Goal: Task Accomplishment & Management: Use online tool/utility

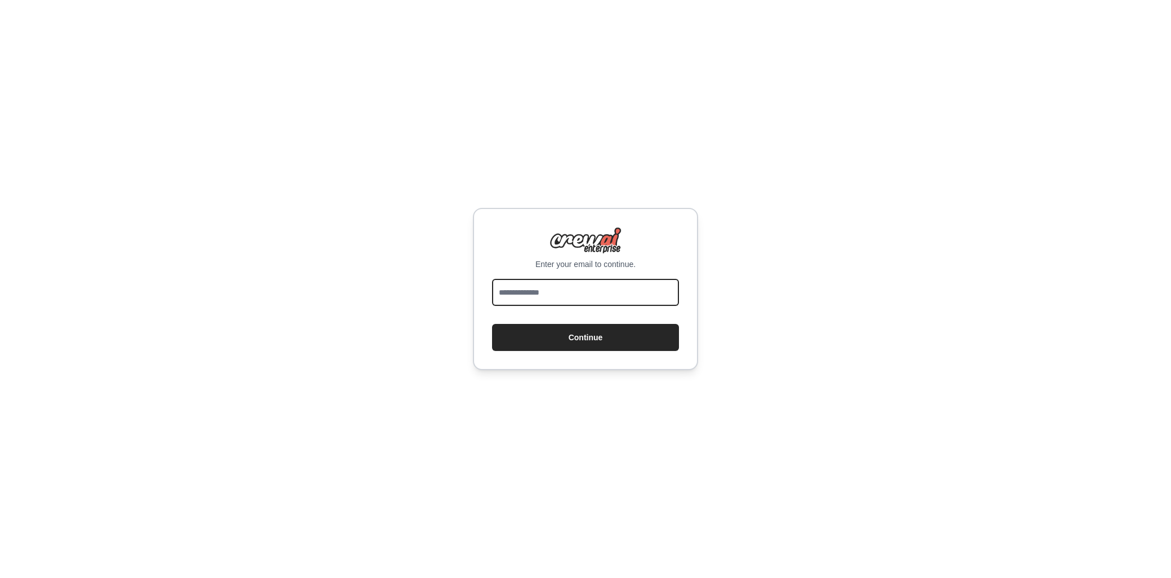
click at [541, 294] on input "email" at bounding box center [585, 292] width 187 height 27
type input "**********"
click at [537, 342] on button "Continue" at bounding box center [585, 337] width 187 height 27
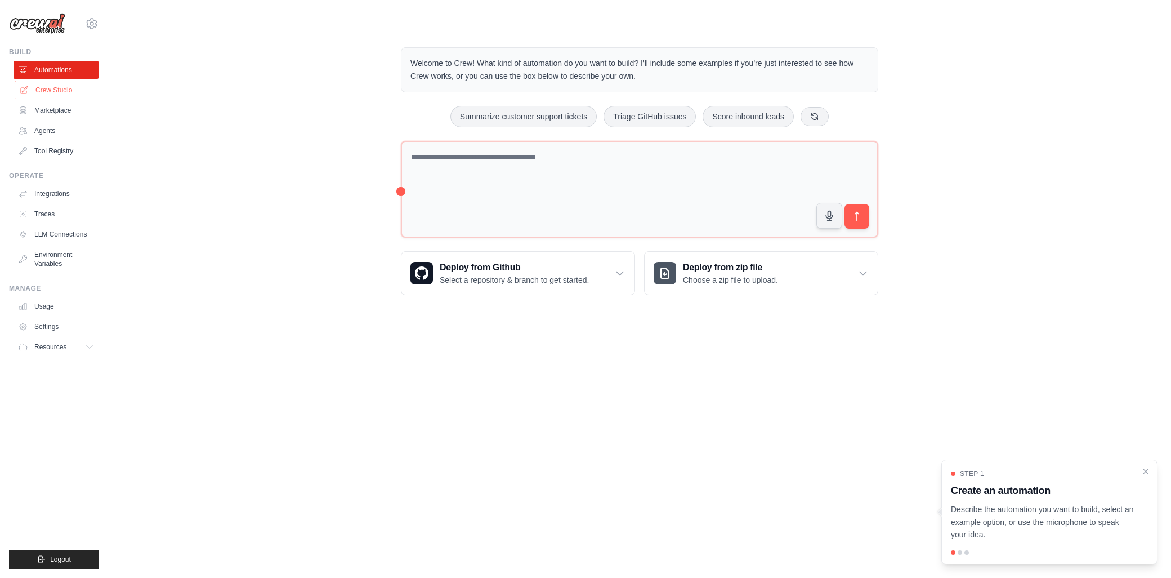
click at [95, 89] on link "Crew Studio" at bounding box center [57, 90] width 85 height 18
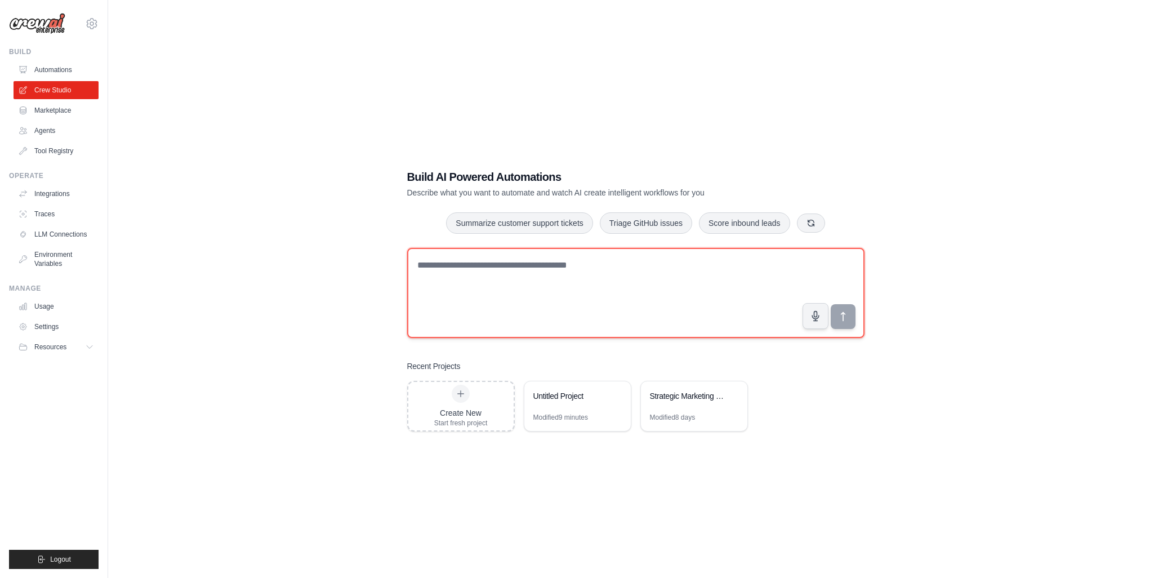
click at [677, 298] on textarea at bounding box center [635, 293] width 457 height 90
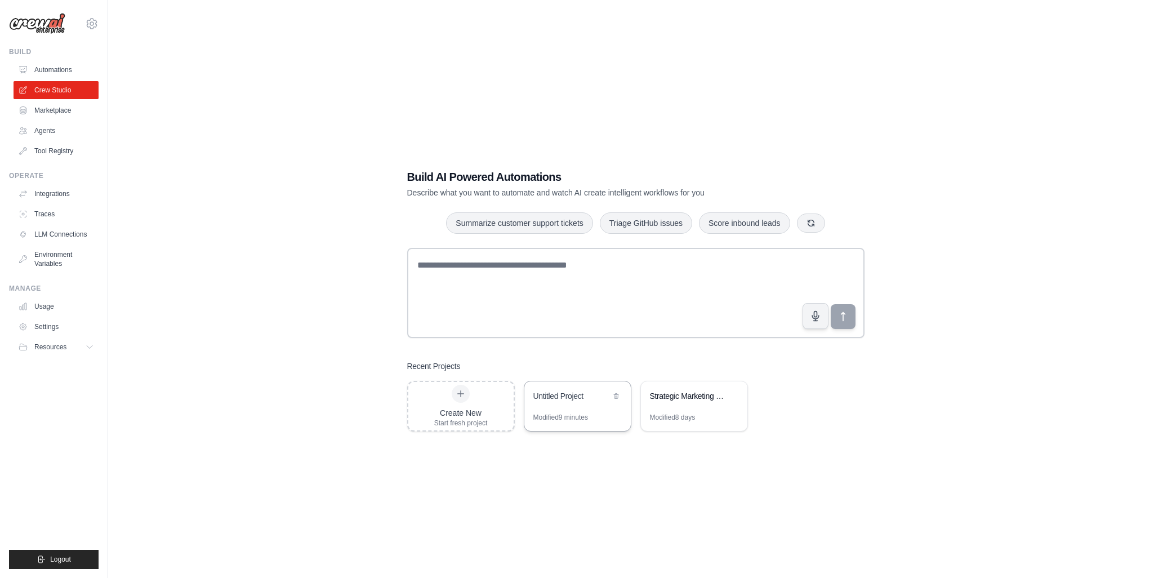
click at [578, 413] on div "Modified 9 minutes" at bounding box center [560, 417] width 55 height 9
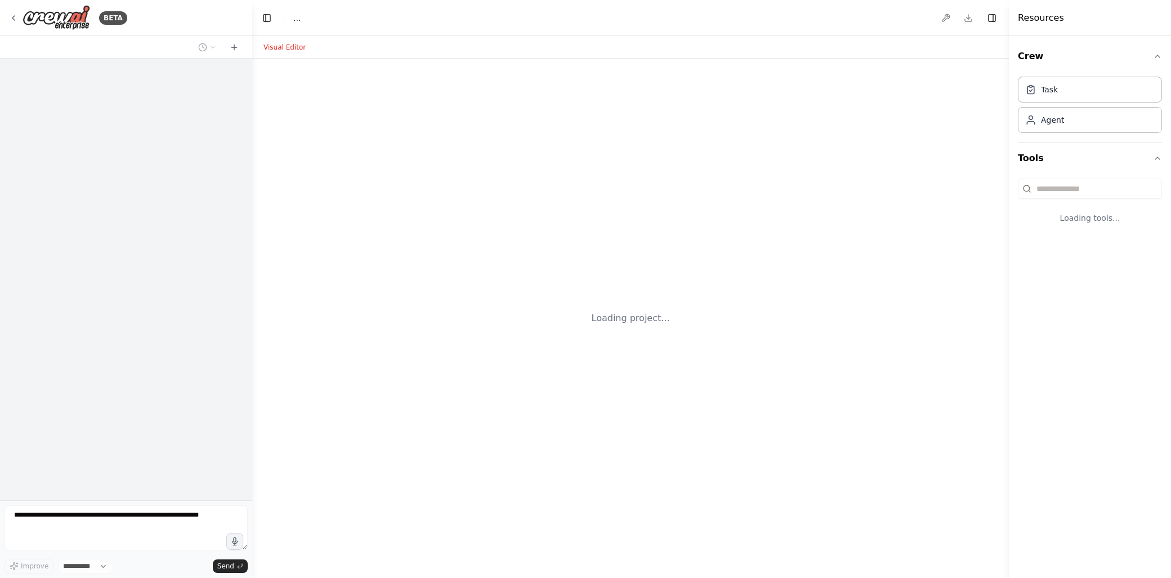
select select "****"
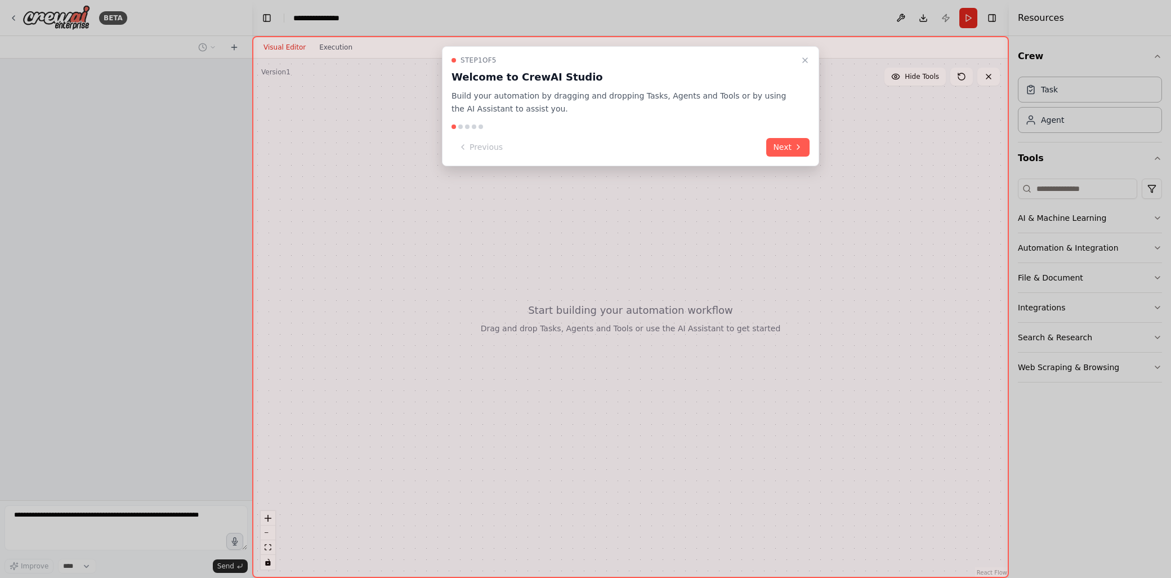
click at [150, 521] on div at bounding box center [585, 289] width 1171 height 578
click at [783, 139] on button "Next" at bounding box center [787, 147] width 43 height 19
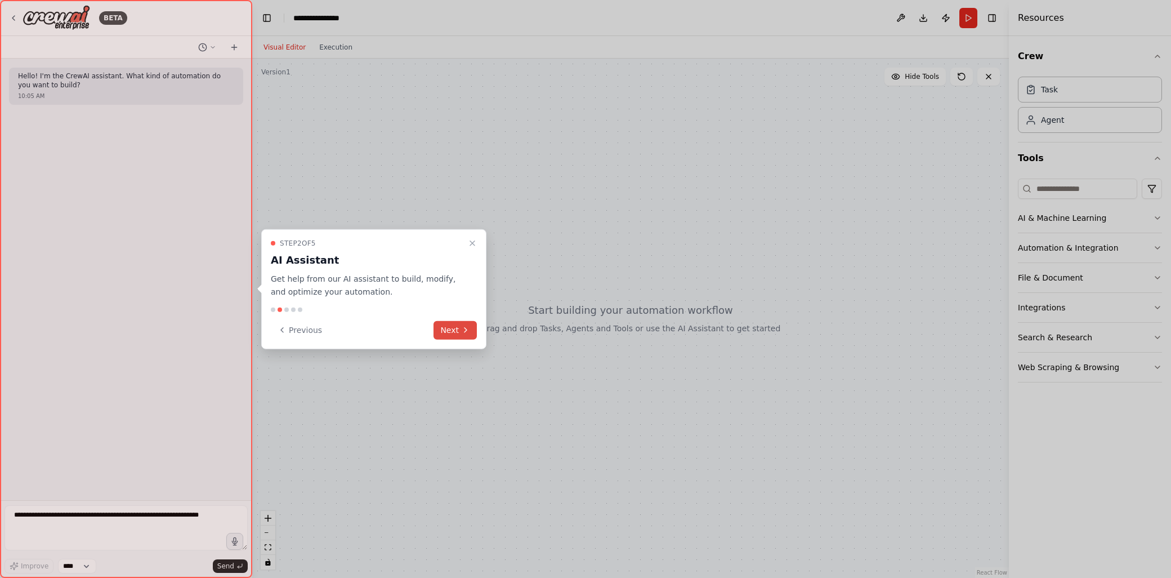
click at [444, 330] on button "Next" at bounding box center [455, 329] width 43 height 19
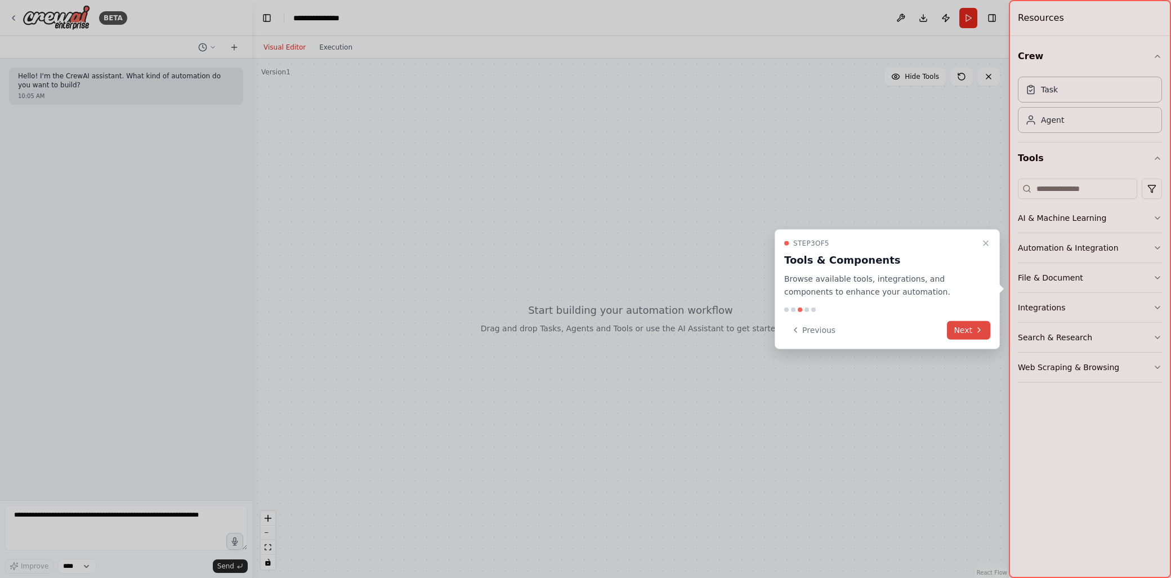
click at [980, 332] on icon at bounding box center [979, 329] width 9 height 9
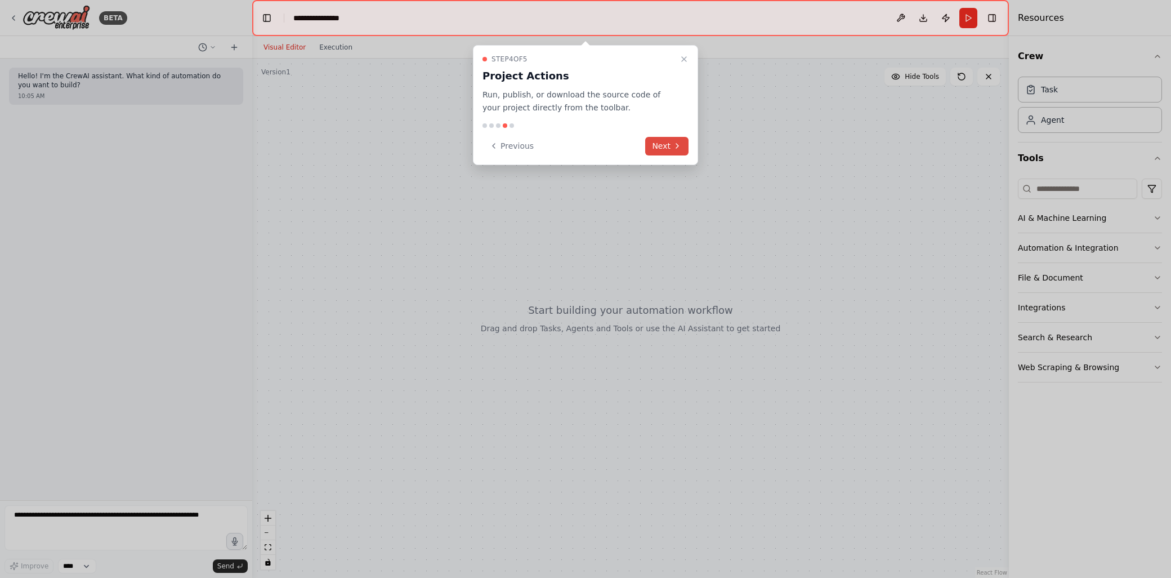
click at [683, 150] on button "Next" at bounding box center [666, 146] width 43 height 19
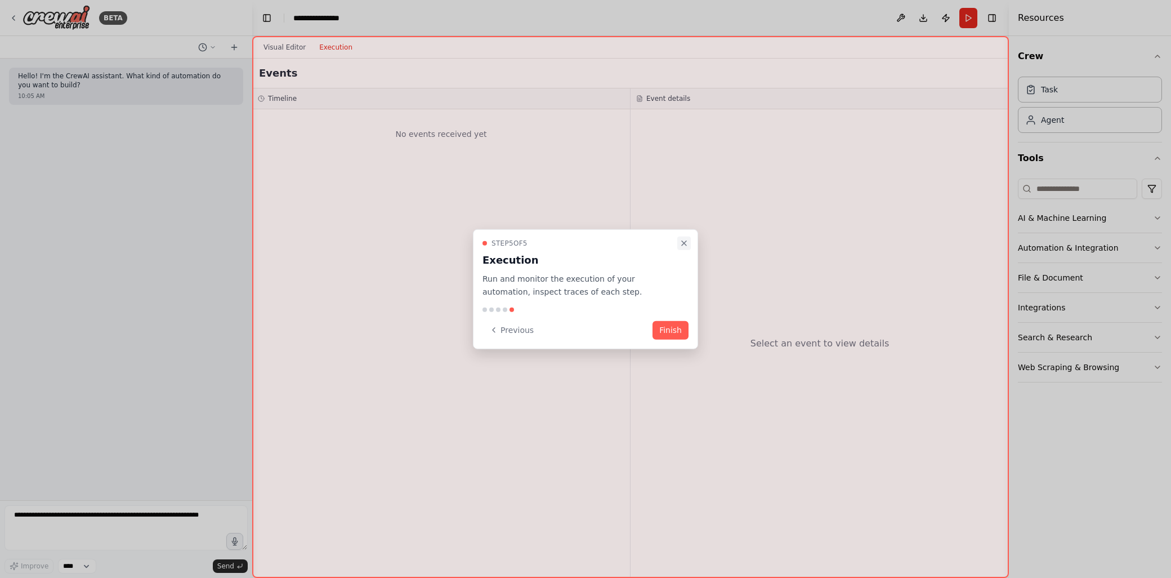
click at [688, 244] on icon "Close walkthrough" at bounding box center [684, 243] width 9 height 9
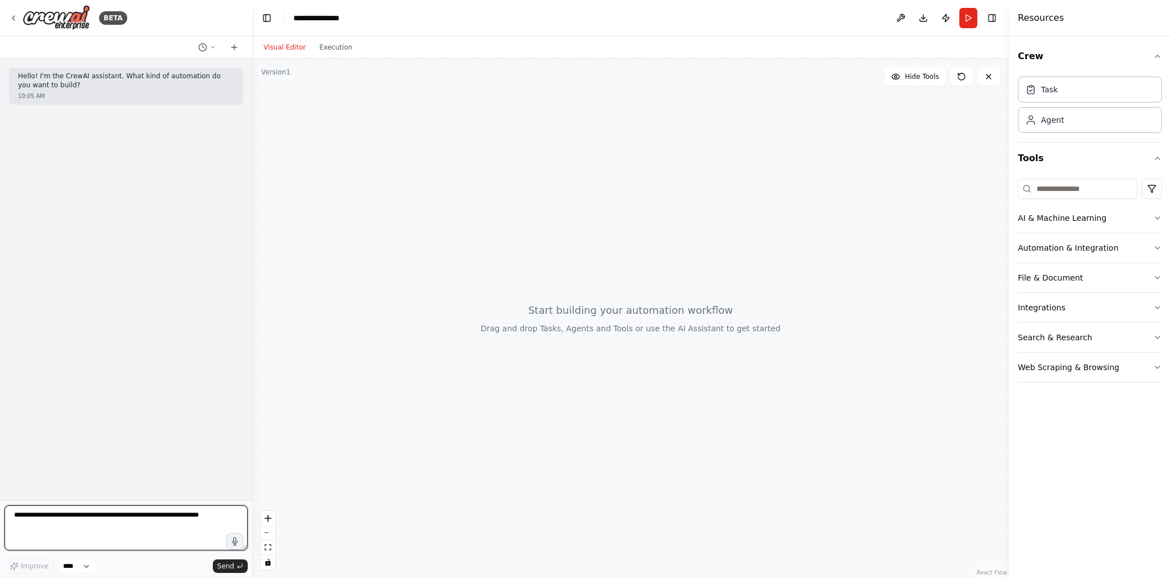
click at [124, 526] on textarea at bounding box center [126, 527] width 243 height 45
drag, startPoint x: 149, startPoint y: 526, endPoint x: 157, endPoint y: 526, distance: 7.9
click at [157, 525] on textarea "**********" at bounding box center [126, 527] width 243 height 45
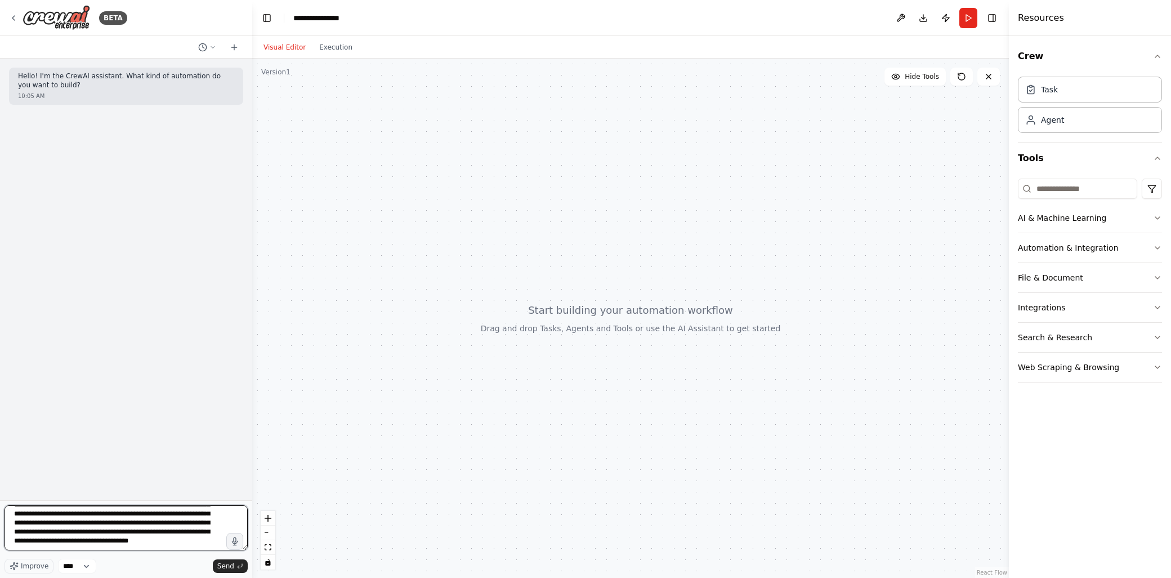
scroll to position [50, 0]
type textarea "**********"
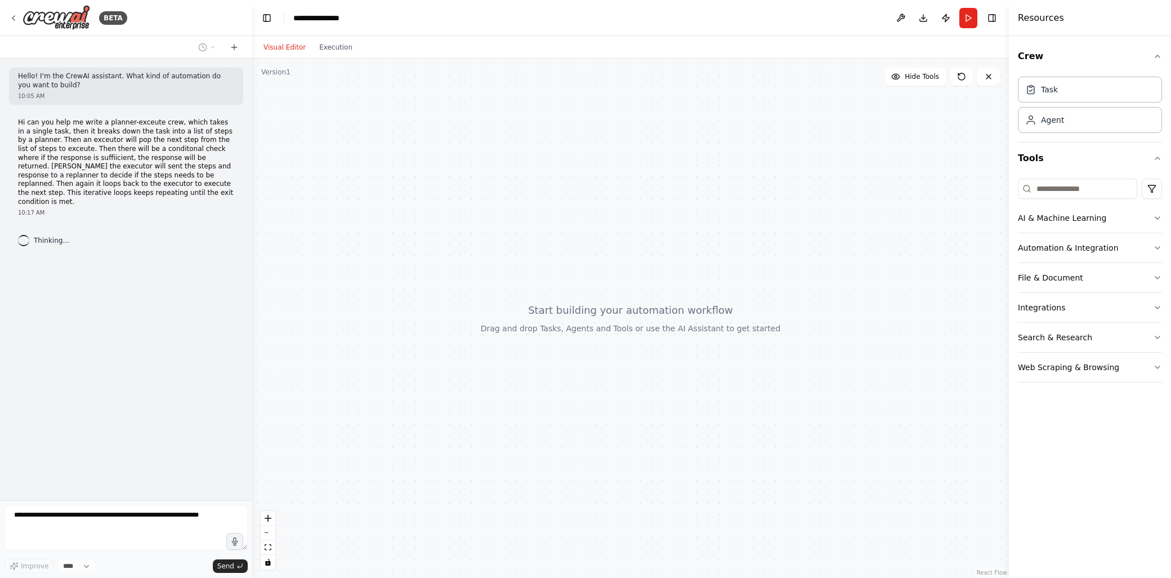
scroll to position [0, 0]
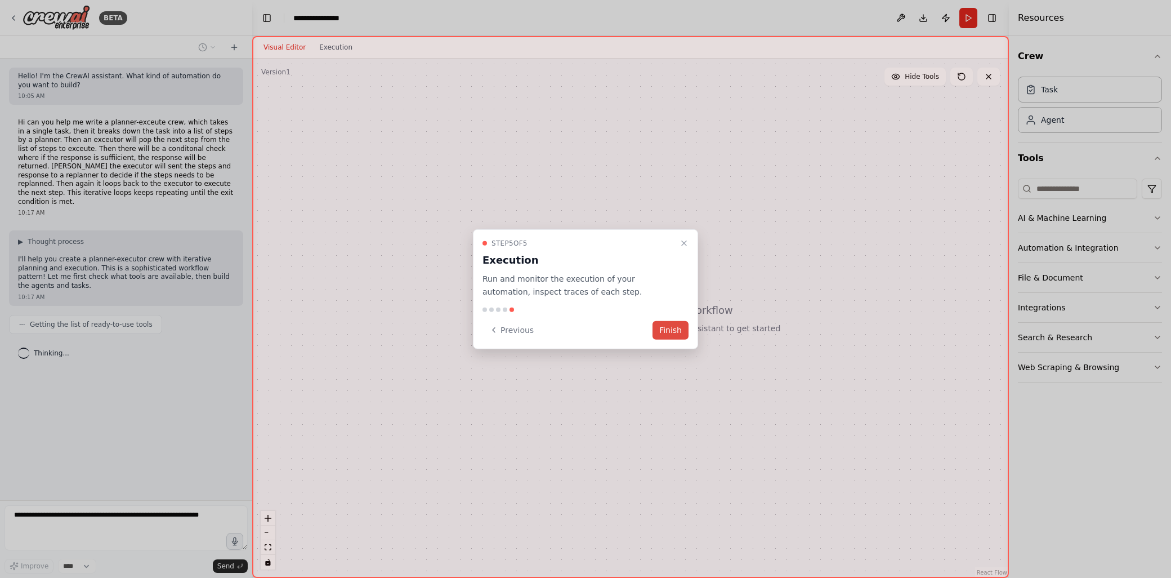
click at [672, 328] on button "Finish" at bounding box center [671, 329] width 36 height 19
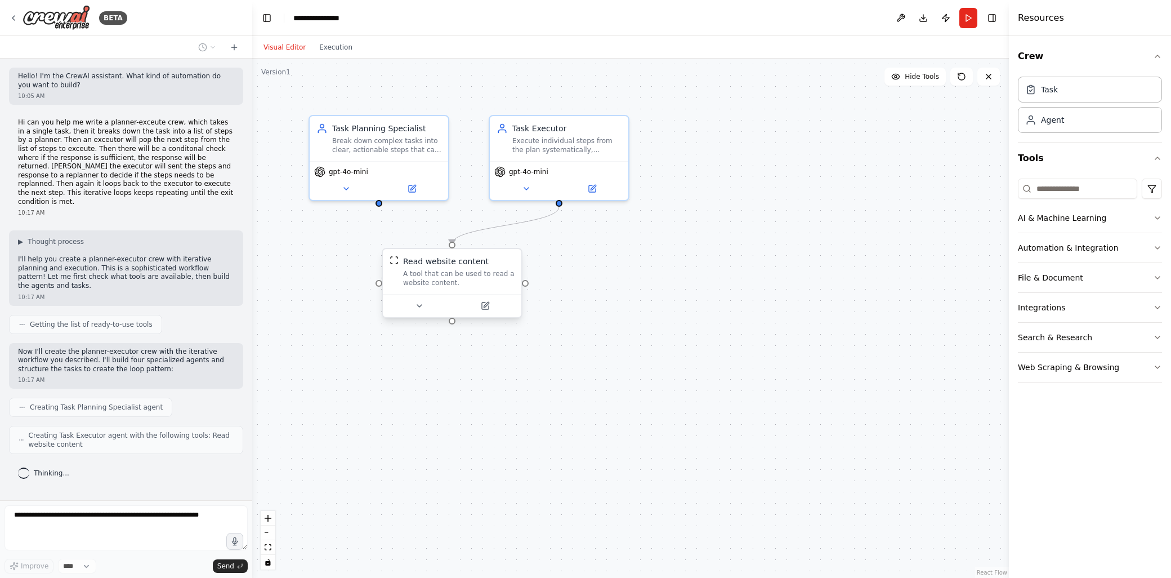
click at [419, 314] on div at bounding box center [452, 305] width 139 height 23
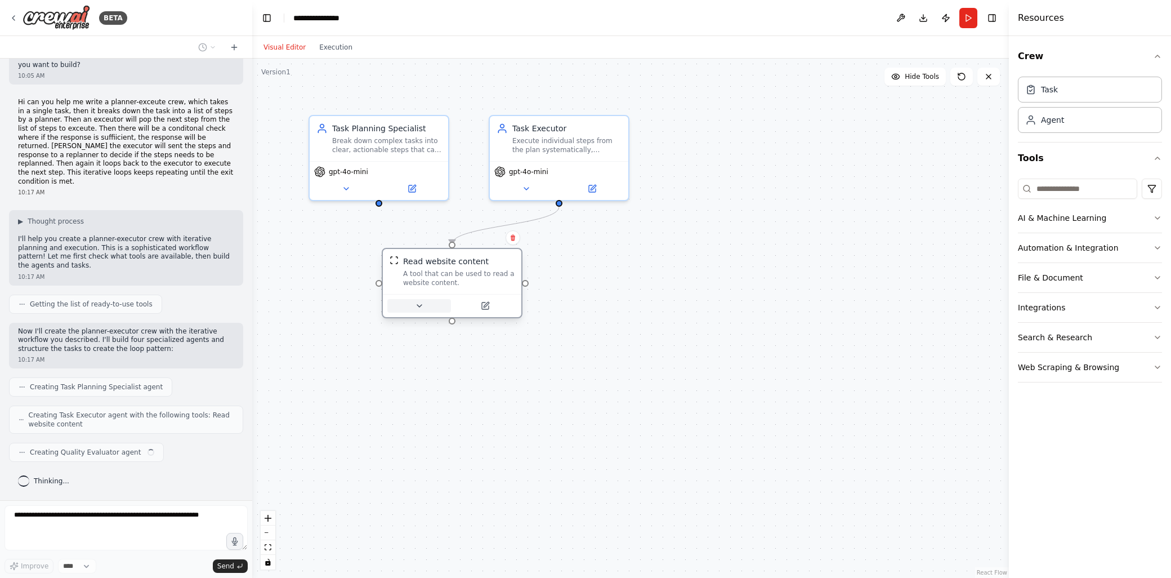
click at [424, 303] on icon at bounding box center [419, 305] width 9 height 9
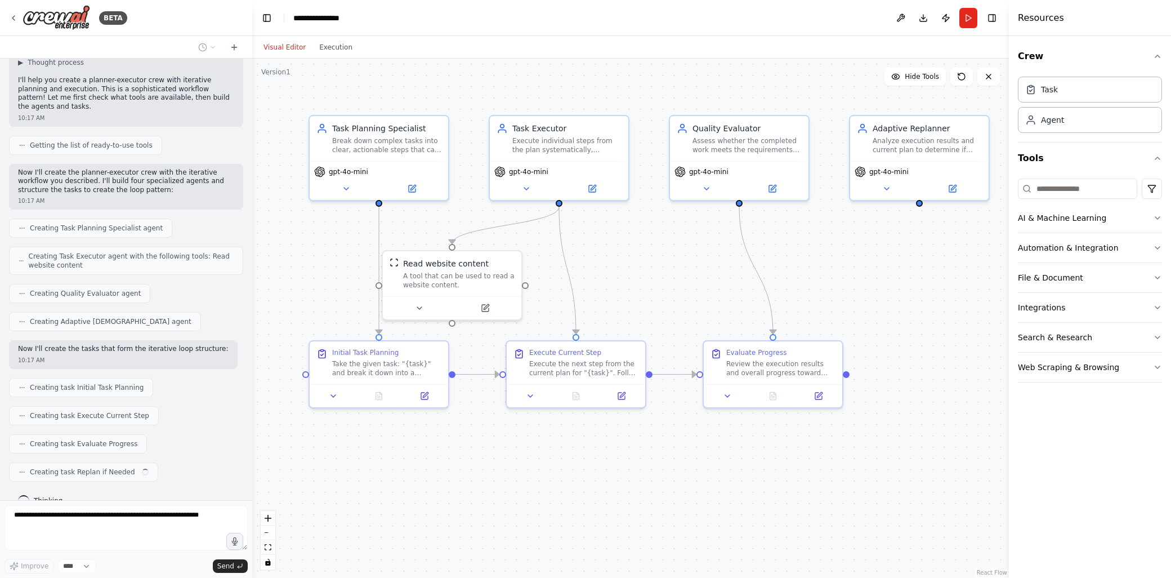
scroll to position [207, 0]
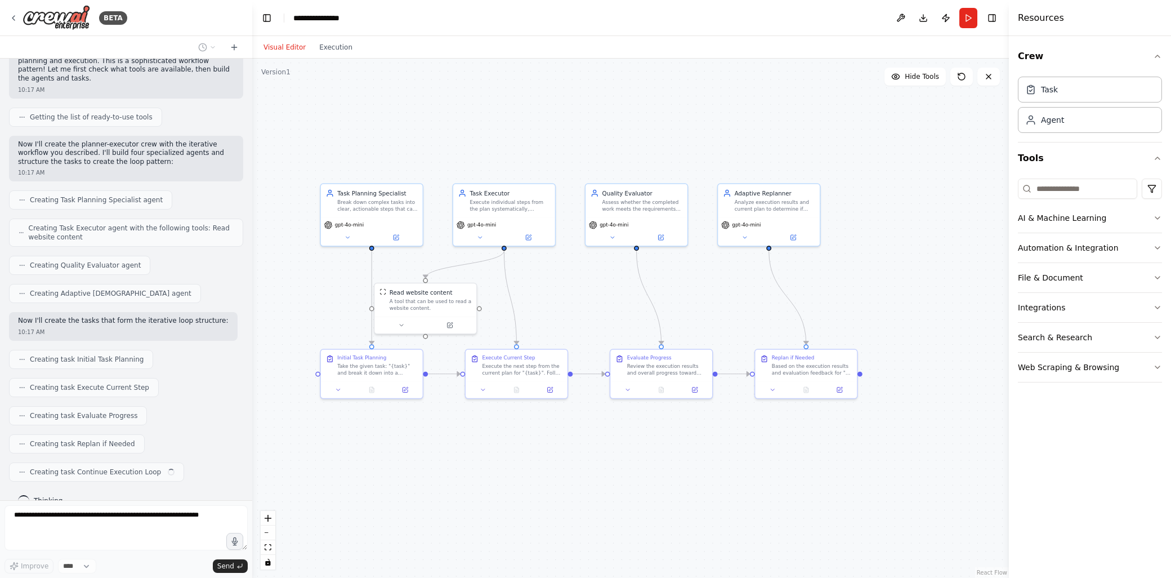
drag, startPoint x: 877, startPoint y: 483, endPoint x: 737, endPoint y: 454, distance: 143.1
click at [737, 454] on div ".deletable-edge-delete-btn { width: 20px; height: 20px; border: 0px solid #ffff…" at bounding box center [630, 318] width 757 height 519
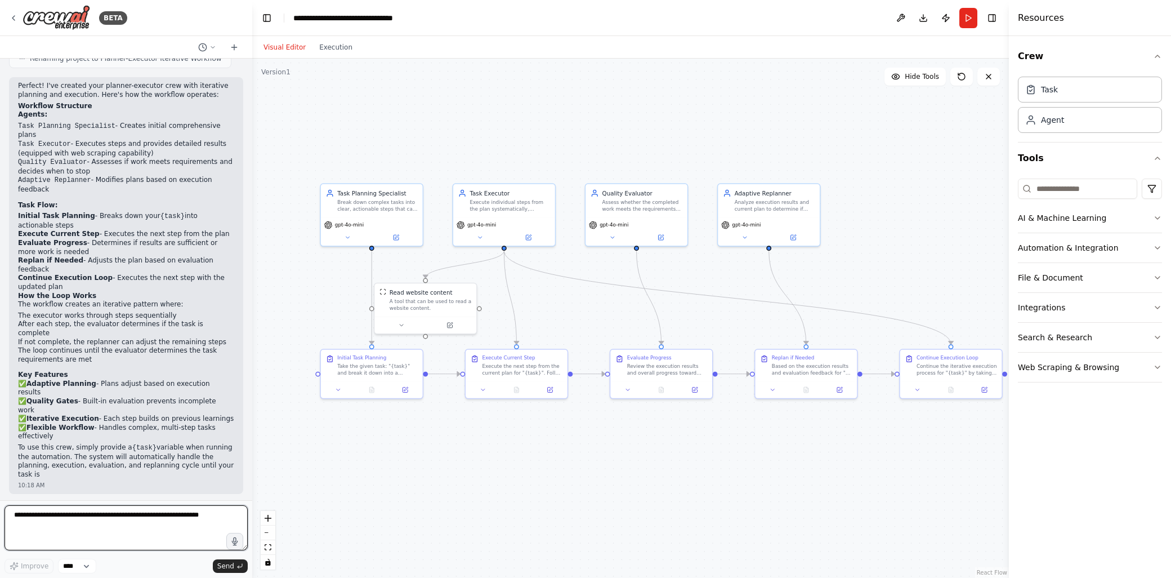
scroll to position [761, 0]
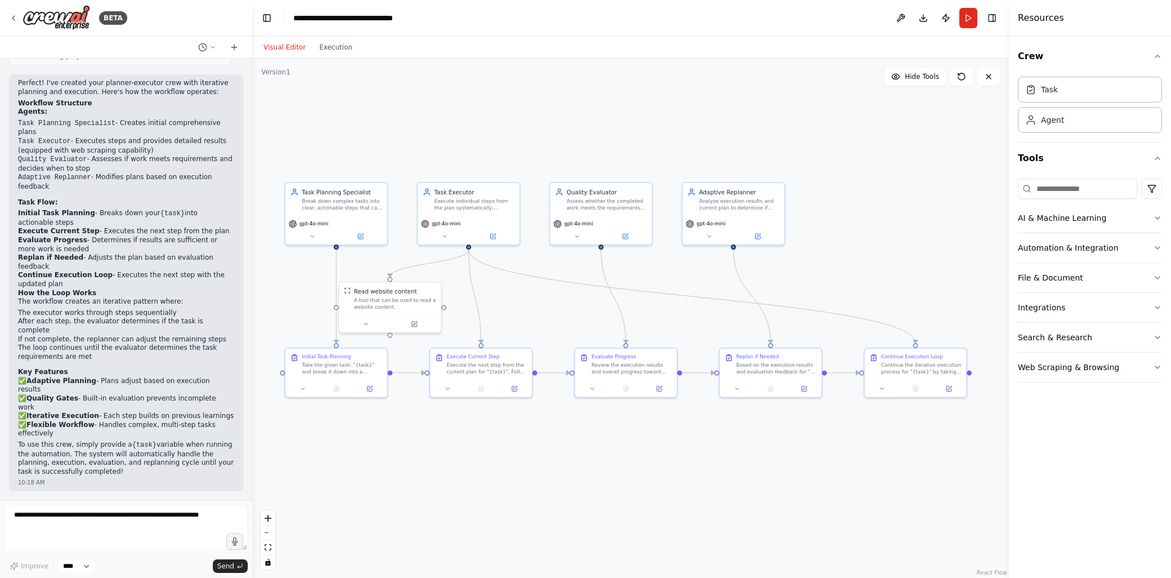
drag, startPoint x: 559, startPoint y: 435, endPoint x: 526, endPoint y: 435, distance: 32.7
click at [526, 435] on div ".deletable-edge-delete-btn { width: 20px; height: 20px; border: 0px solid #ffff…" at bounding box center [630, 318] width 757 height 519
click at [955, 361] on div "Continue the iterative execution process for "{task}" by taking the updated pla…" at bounding box center [921, 367] width 81 height 14
click at [944, 375] on div "Continue Execution Loop Continue the iterative execution process for "{task}" b…" at bounding box center [916, 363] width 102 height 32
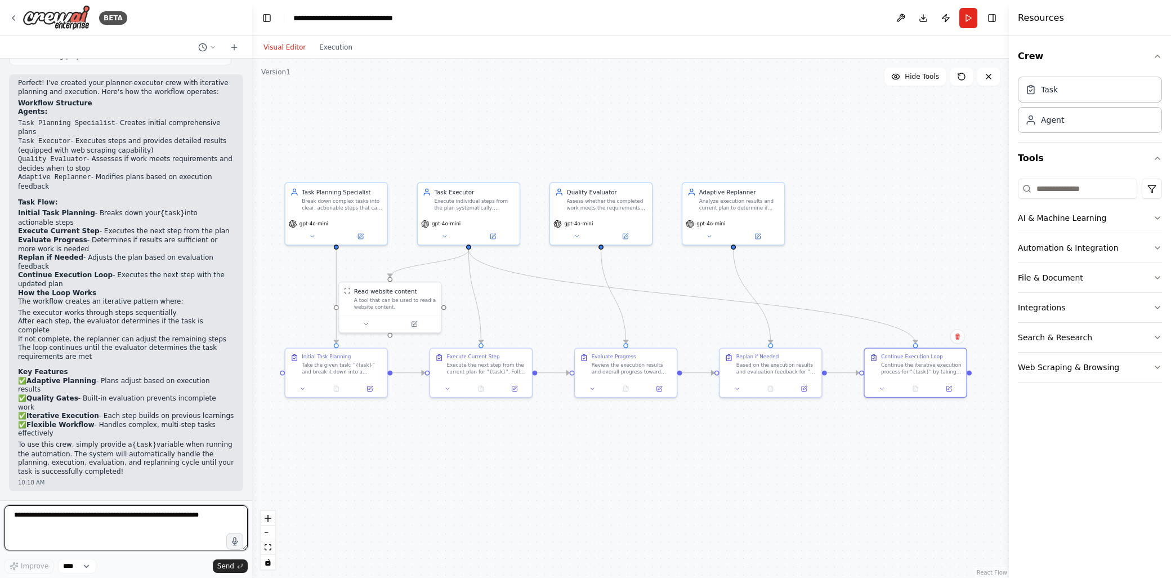
click at [189, 520] on textarea at bounding box center [126, 527] width 243 height 45
drag, startPoint x: 84, startPoint y: 301, endPoint x: 108, endPoint y: 320, distance: 30.4
click at [108, 311] on ul "The executor works through steps sequentially After each step, the evaluator de…" at bounding box center [126, 335] width 216 height 53
click at [108, 335] on li "If not complete, the replanner can adjust the remaining steps" at bounding box center [126, 339] width 216 height 9
drag, startPoint x: 96, startPoint y: 321, endPoint x: 83, endPoint y: 304, distance: 21.6
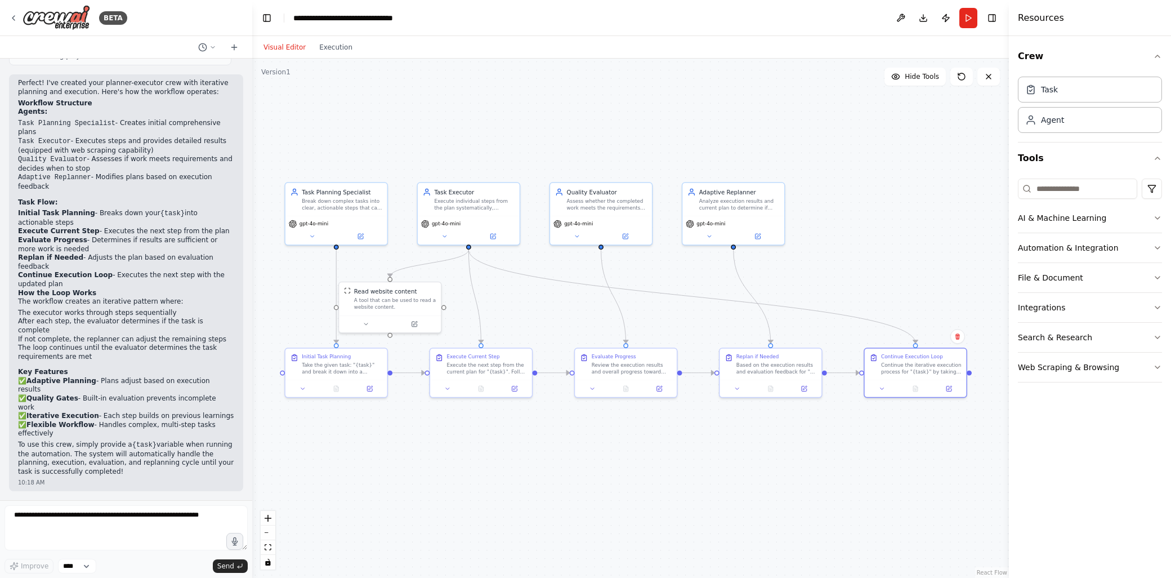
click at [83, 309] on ul "The executor works through steps sequentially After each step, the evaluator de…" at bounding box center [126, 335] width 216 height 53
click at [83, 317] on li "After each step, the evaluator determines if the task is complete" at bounding box center [126, 325] width 216 height 17
drag, startPoint x: 79, startPoint y: 307, endPoint x: 117, endPoint y: 336, distance: 47.8
click at [117, 318] on ul "The executor works through steps sequentially After each step, the evaluator de…" at bounding box center [126, 335] width 216 height 53
click at [118, 343] on li "The loop continues until the evaluator determines the task requirements are met" at bounding box center [126, 351] width 216 height 17
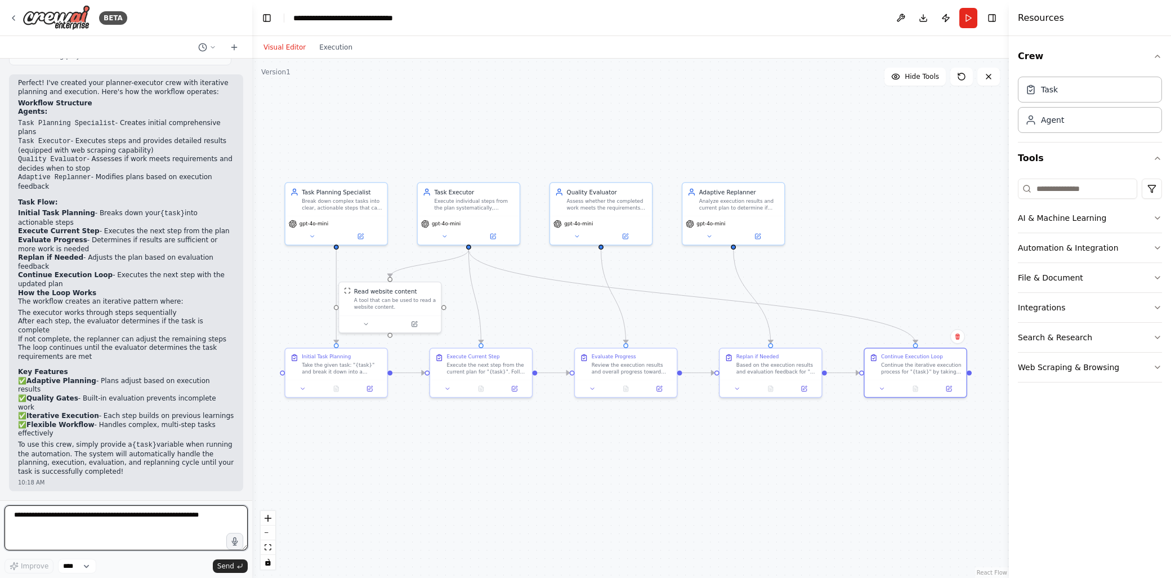
click at [127, 517] on textarea at bounding box center [126, 527] width 243 height 45
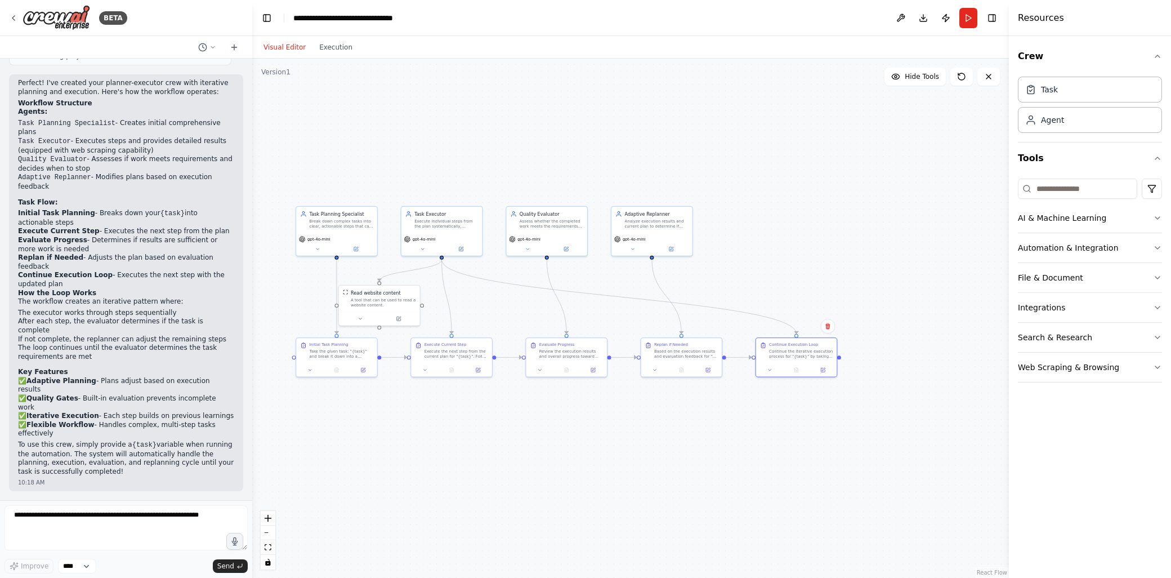
drag, startPoint x: 332, startPoint y: 432, endPoint x: 426, endPoint y: 415, distance: 95.6
click at [426, 415] on div ".deletable-edge-delete-btn { width: 20px; height: 20px; border: 0px solid #ffff…" at bounding box center [630, 318] width 757 height 519
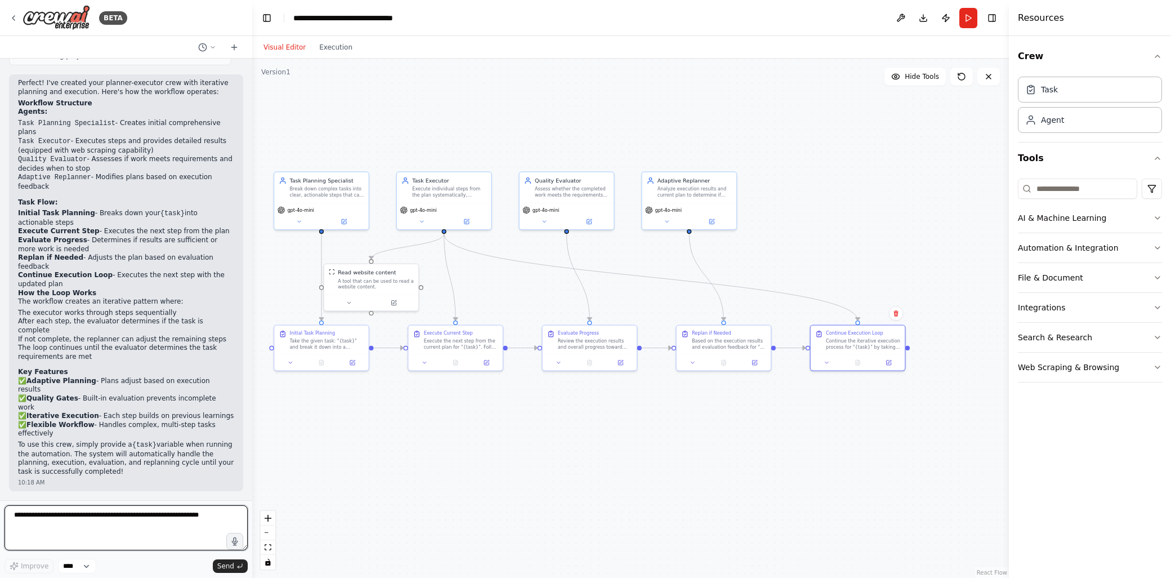
click at [79, 514] on textarea at bounding box center [126, 527] width 243 height 45
type textarea "**********"
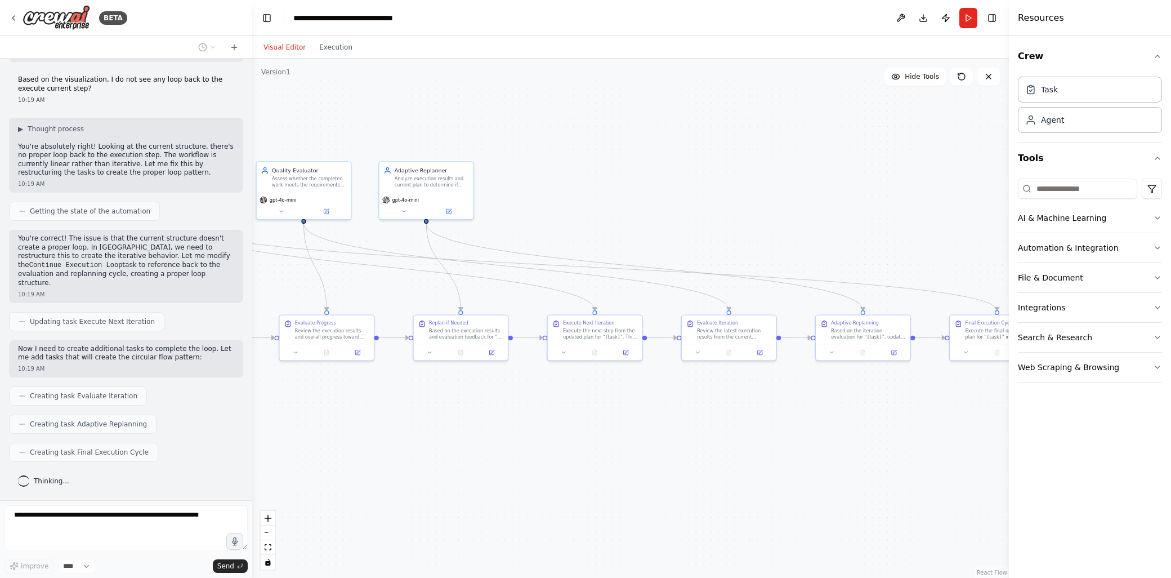
scroll to position [1190, 0]
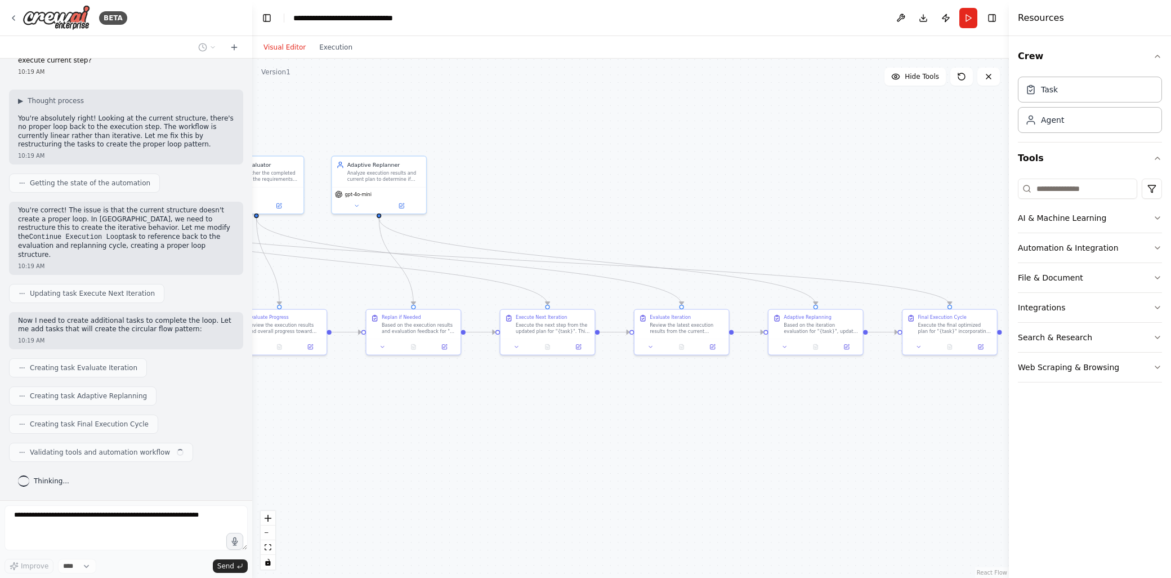
drag, startPoint x: 665, startPoint y: 466, endPoint x: 355, endPoint y: 450, distance: 310.7
click at [355, 450] on div ".deletable-edge-delete-btn { width: 20px; height: 20px; border: 0px solid #ffff…" at bounding box center [630, 318] width 757 height 519
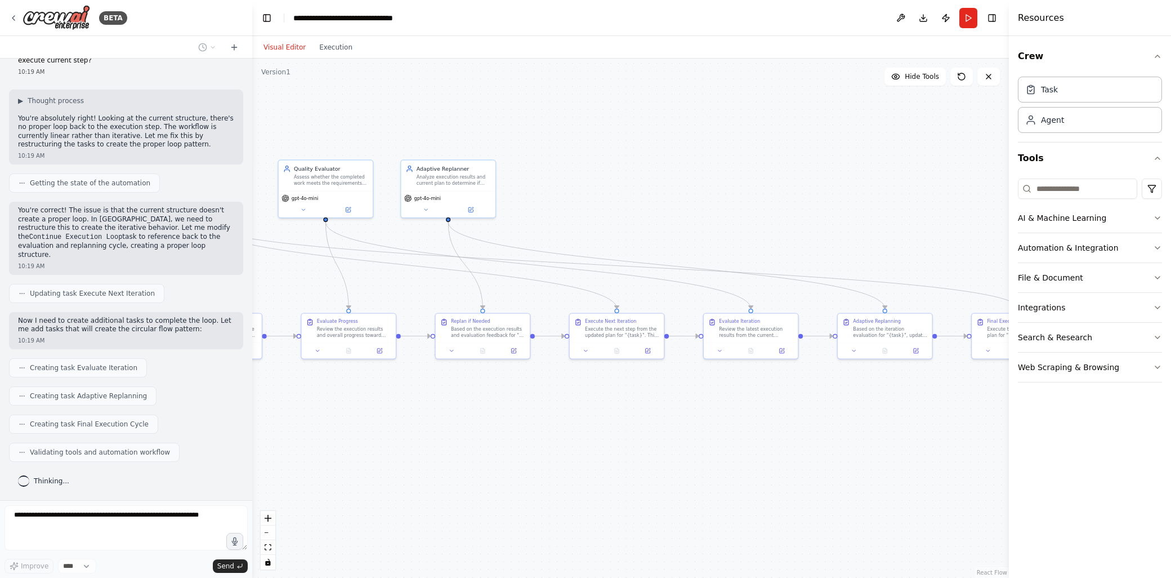
drag, startPoint x: 373, startPoint y: 434, endPoint x: 442, endPoint y: 438, distance: 69.4
click at [442, 438] on div ".deletable-edge-delete-btn { width: 20px; height: 20px; border: 0px solid #ffff…" at bounding box center [630, 318] width 757 height 519
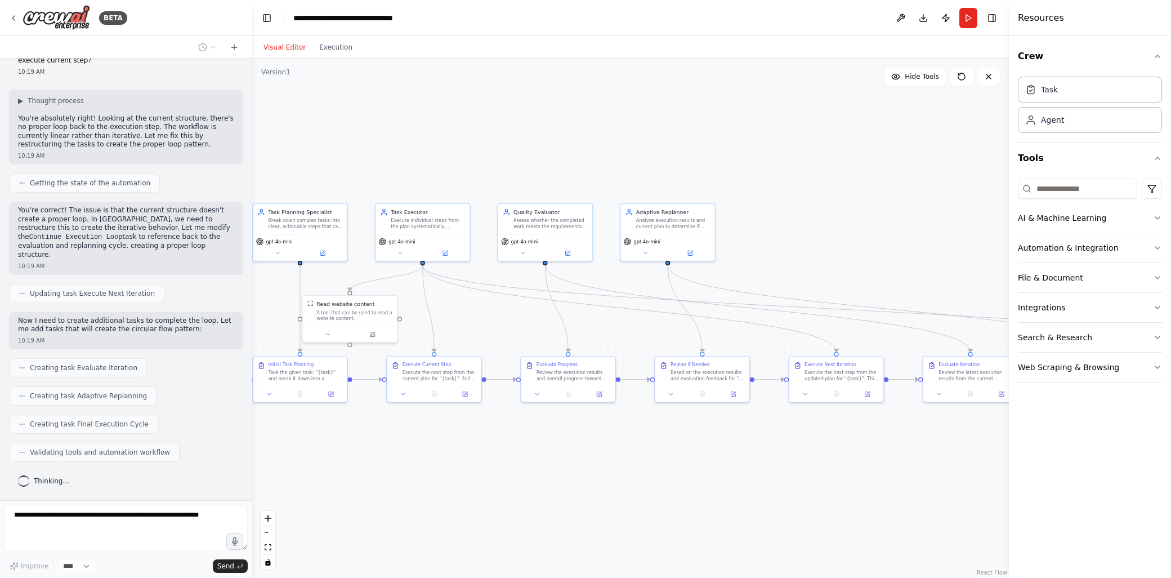
drag, startPoint x: 362, startPoint y: 434, endPoint x: 580, endPoint y: 477, distance: 222.1
click at [580, 477] on div ".deletable-edge-delete-btn { width: 20px; height: 20px; border: 0px solid #ffff…" at bounding box center [630, 318] width 757 height 519
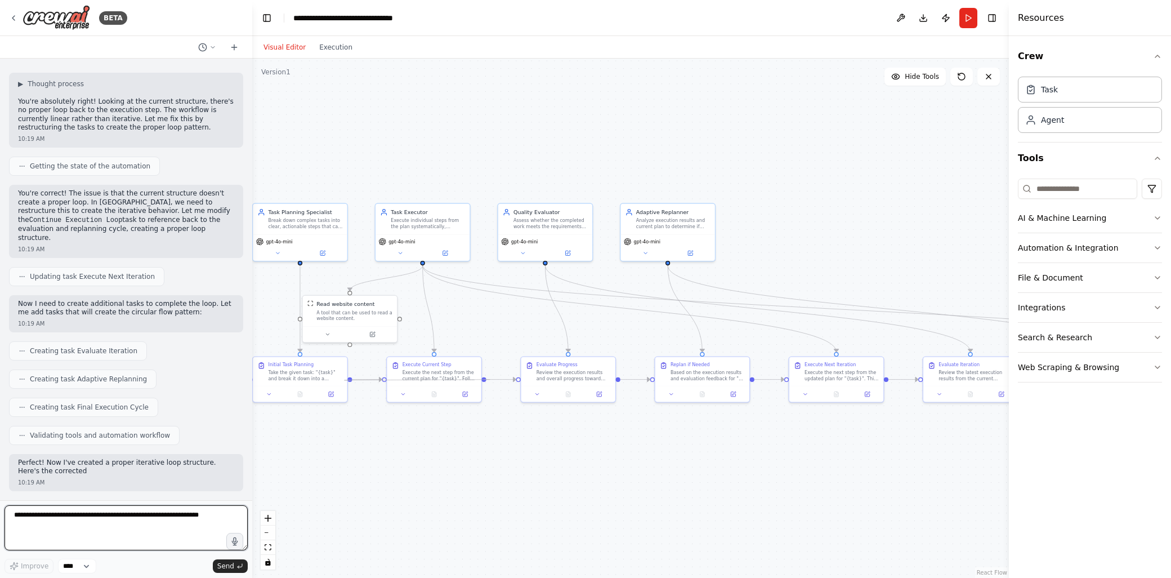
scroll to position [1246, 0]
drag, startPoint x: 485, startPoint y: 380, endPoint x: 350, endPoint y: 380, distance: 134.6
click at [350, 380] on div ".deletable-edge-delete-btn { width: 20px; height: 20px; border: 0px solid #ffff…" at bounding box center [630, 318] width 757 height 519
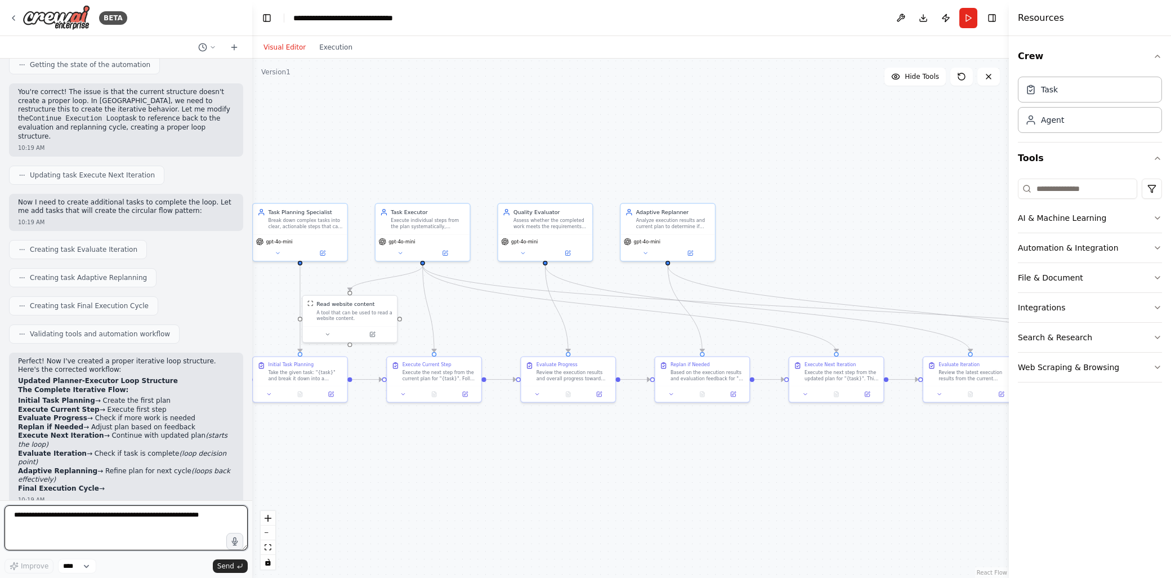
scroll to position [1354, 0]
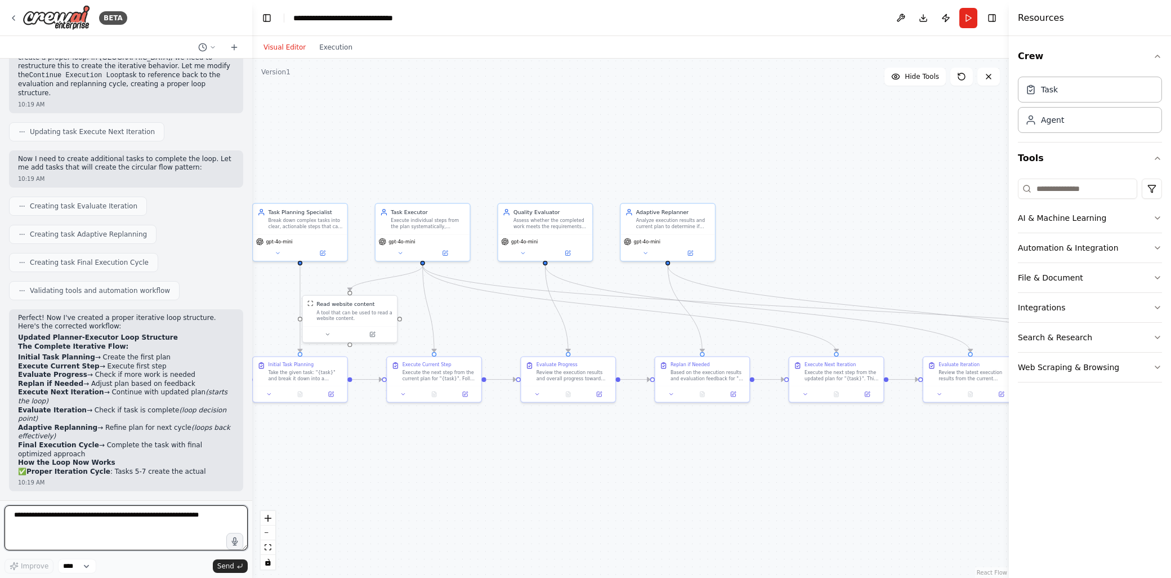
click at [137, 517] on textarea at bounding box center [126, 527] width 243 height 45
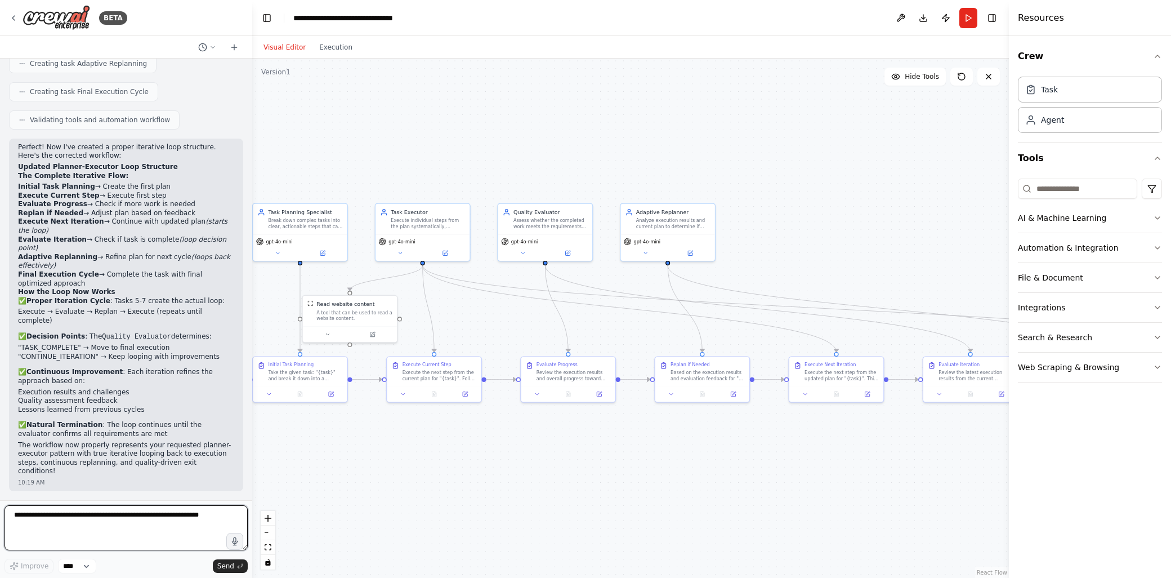
scroll to position [1559, 0]
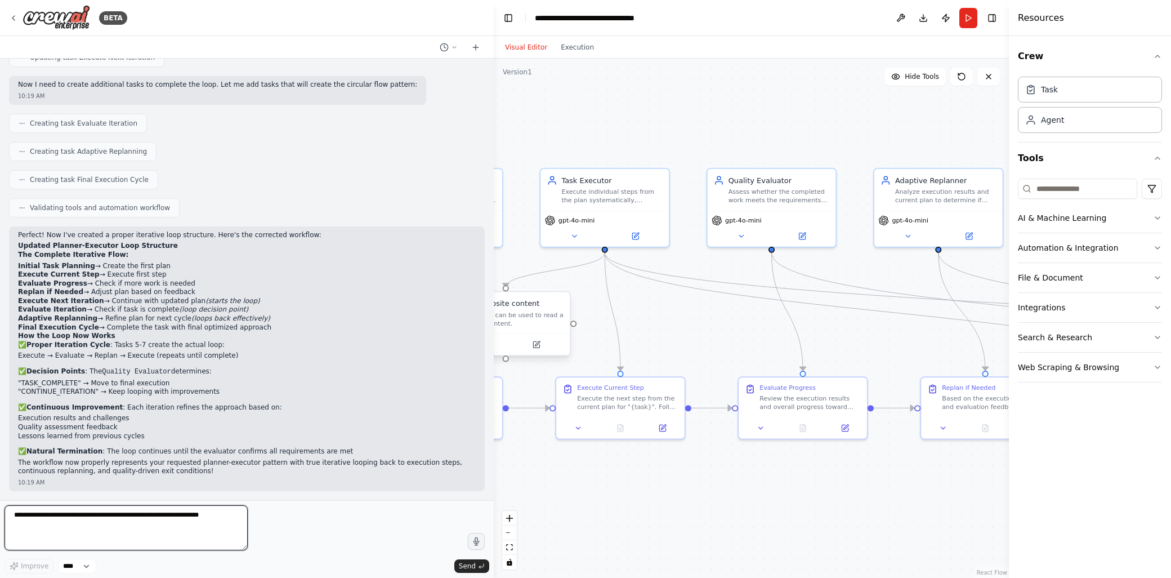
drag, startPoint x: 252, startPoint y: 325, endPoint x: 548, endPoint y: 331, distance: 296.8
click at [494, 333] on div at bounding box center [491, 289] width 5 height 578
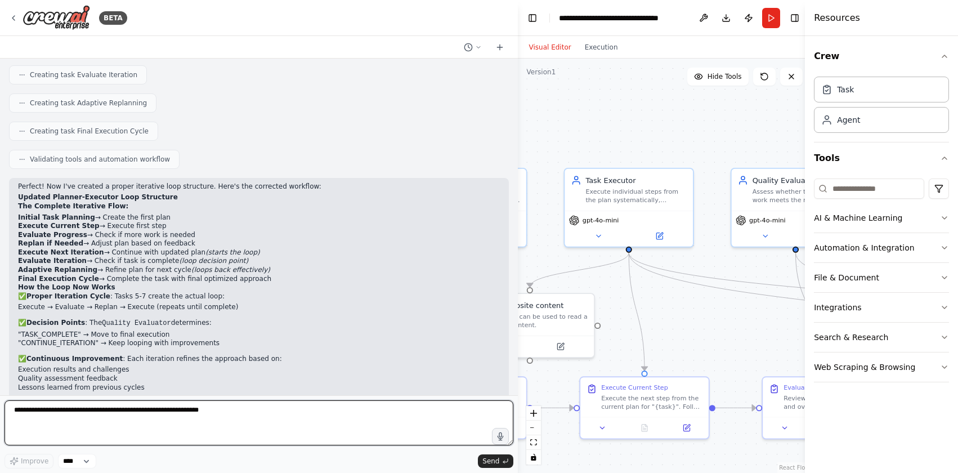
scroll to position [1233, 0]
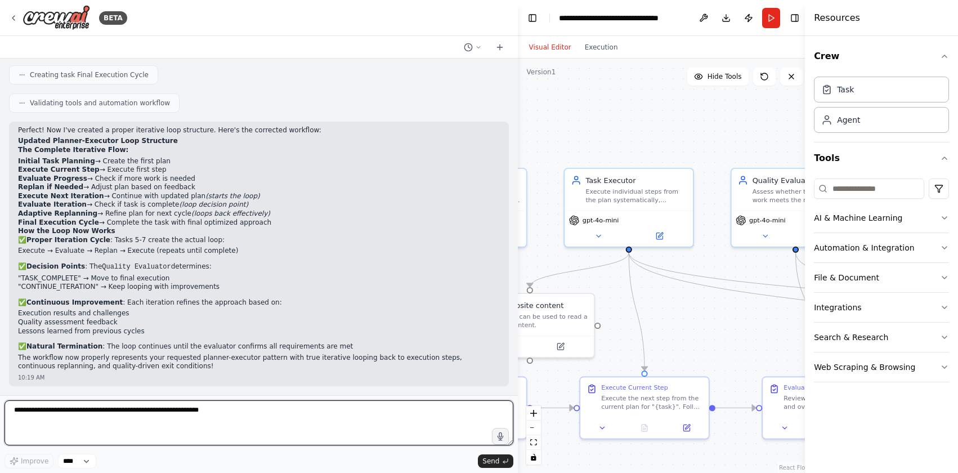
click at [198, 421] on textarea at bounding box center [259, 422] width 509 height 45
type textarea "**********"
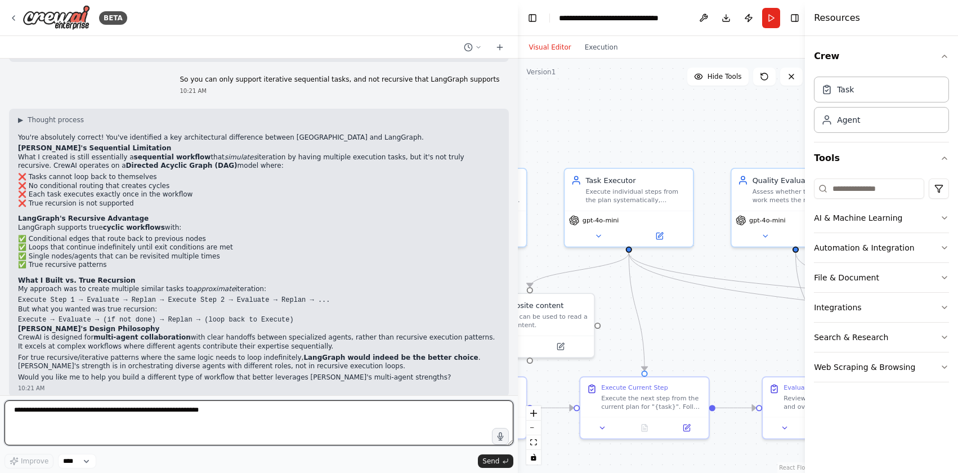
scroll to position [1568, 0]
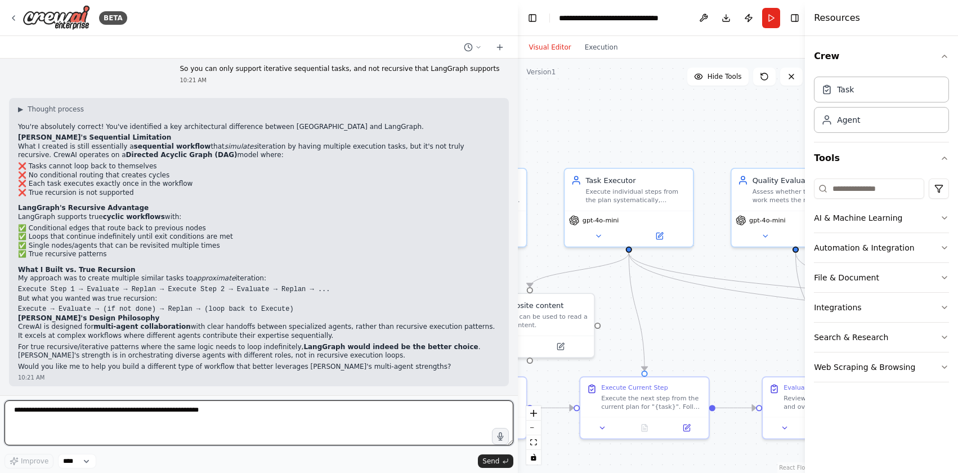
click at [248, 422] on textarea at bounding box center [259, 422] width 509 height 45
type textarea "**********"
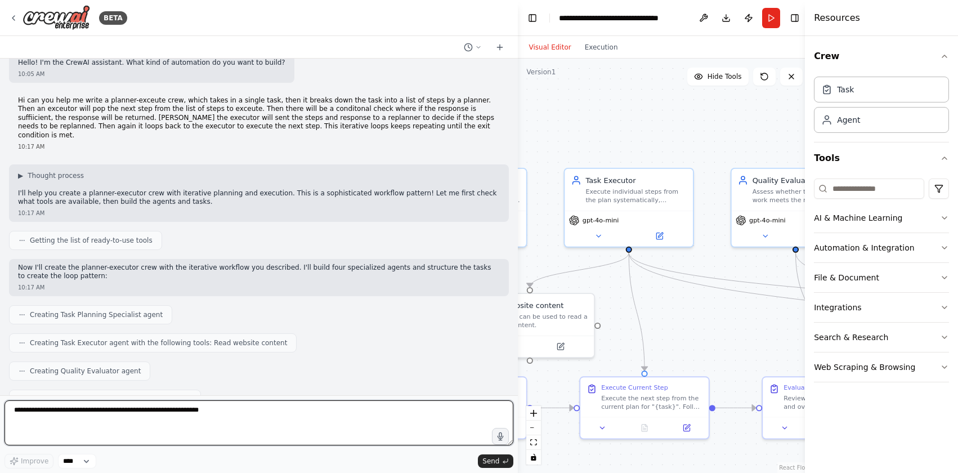
scroll to position [0, 0]
